Goal: Transaction & Acquisition: Purchase product/service

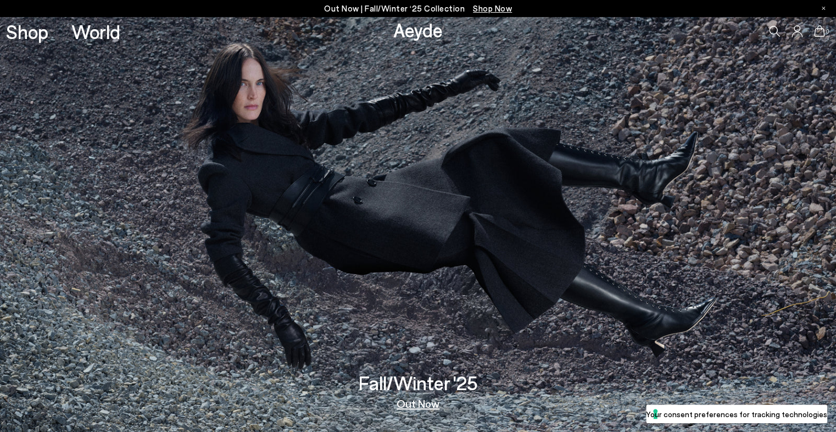
click at [417, 404] on link "Out Now" at bounding box center [417, 402] width 43 height 11
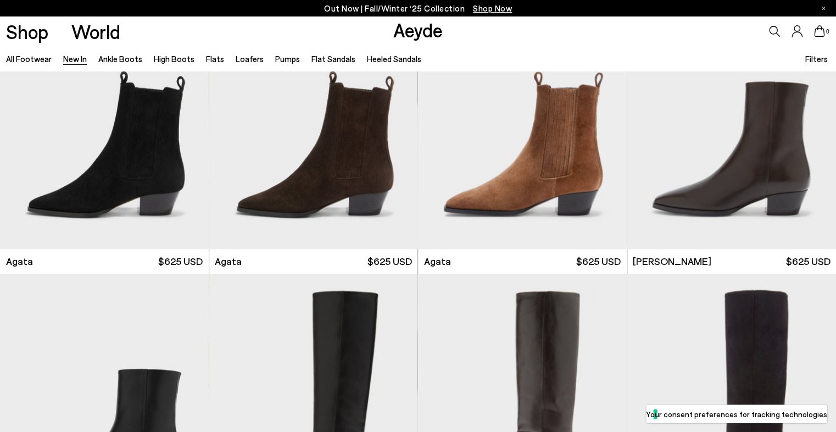
scroll to position [373, 0]
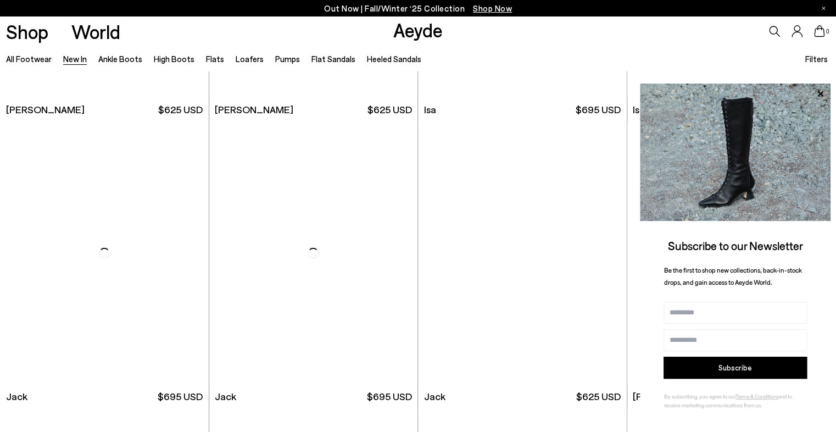
scroll to position [5710, 0]
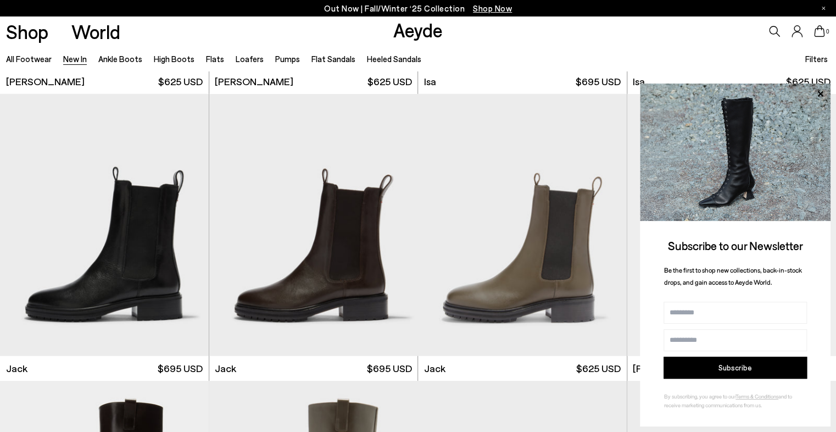
click at [191, 42] on div "Shop World Aeyde 0" at bounding box center [418, 31] width 836 height 30
click at [822, 93] on icon at bounding box center [820, 94] width 14 height 14
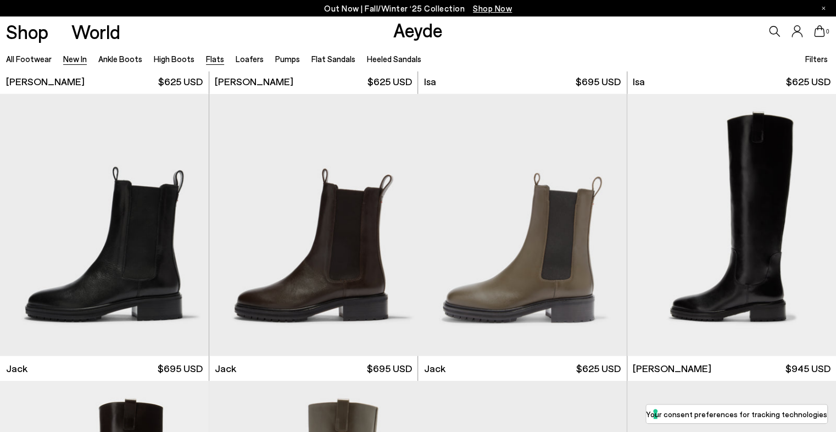
click at [208, 59] on link "Flats" at bounding box center [215, 59] width 18 height 10
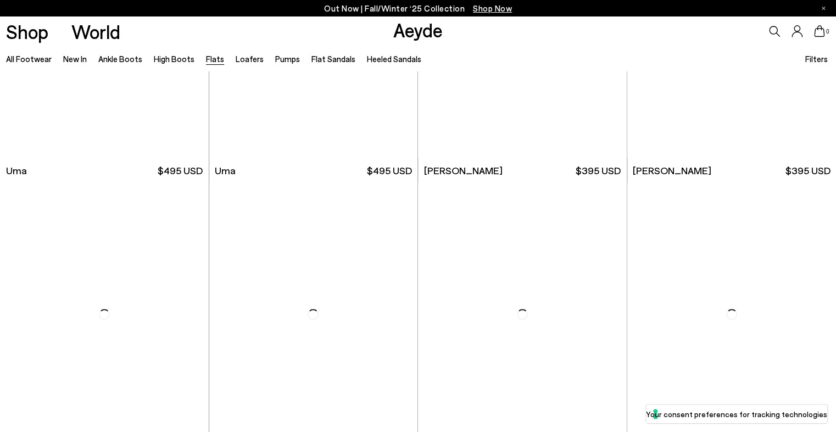
scroll to position [176, 0]
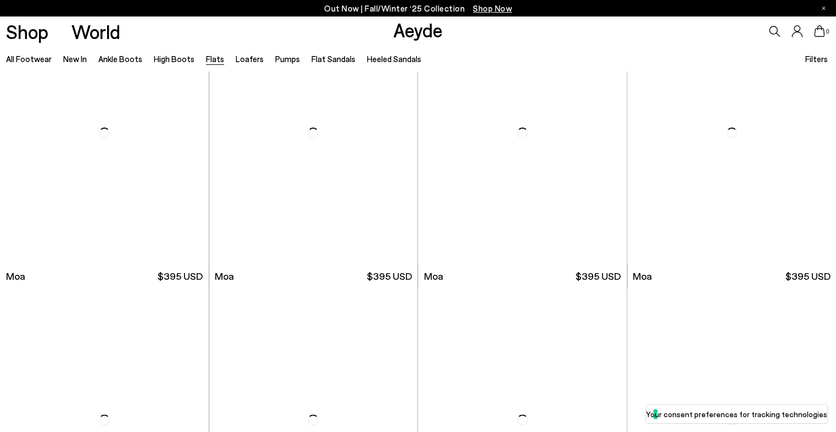
scroll to position [2108, 0]
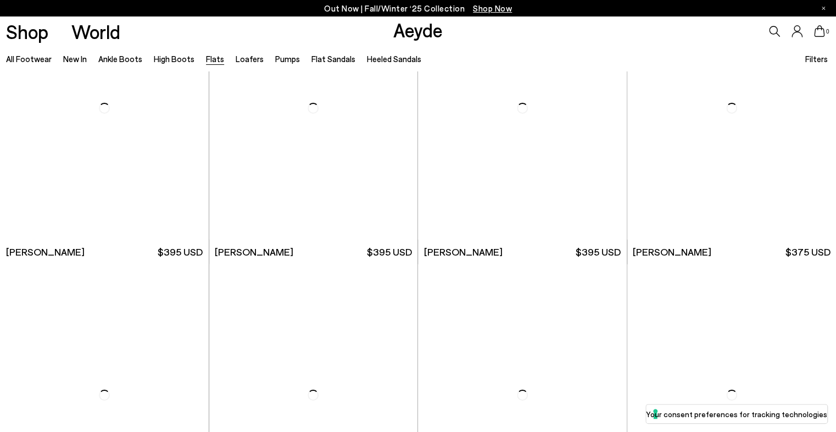
scroll to position [3821, 0]
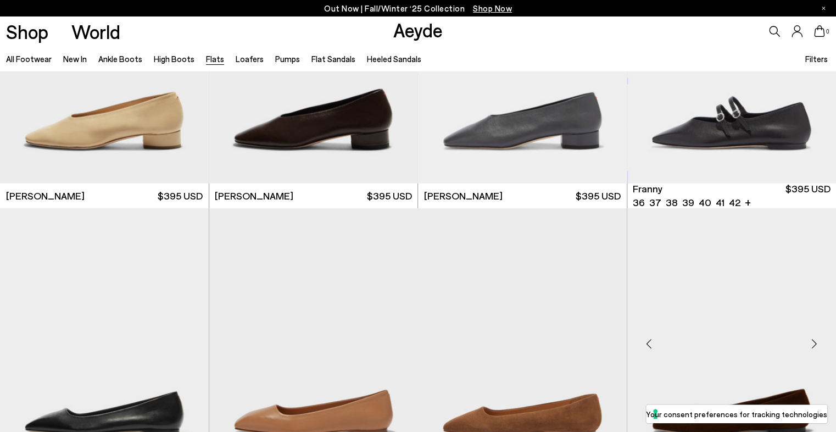
scroll to position [3580, 0]
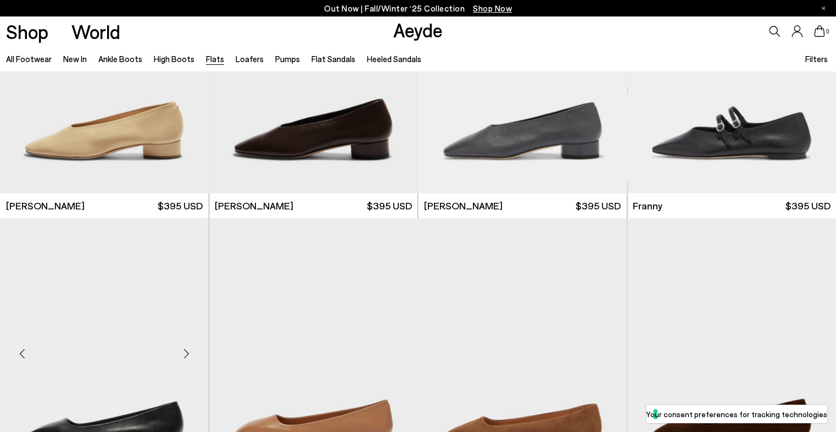
click at [166, 323] on img "1 / 6" at bounding box center [104, 349] width 209 height 262
